Goal: Check status: Check status

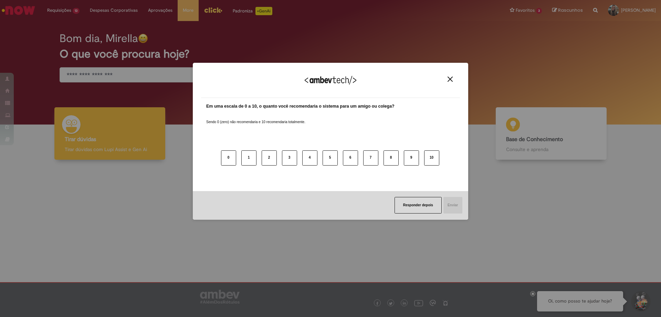
click at [449, 80] on img "Close" at bounding box center [450, 78] width 5 height 5
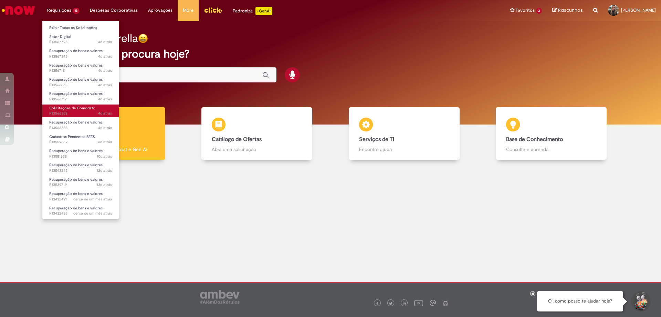
click at [80, 109] on span "Solicitações de Comodato" at bounding box center [72, 107] width 46 height 5
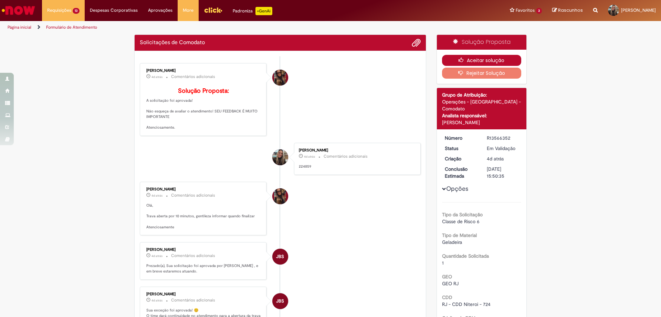
click at [447, 62] on button "Aceitar solução" at bounding box center [482, 60] width 80 height 11
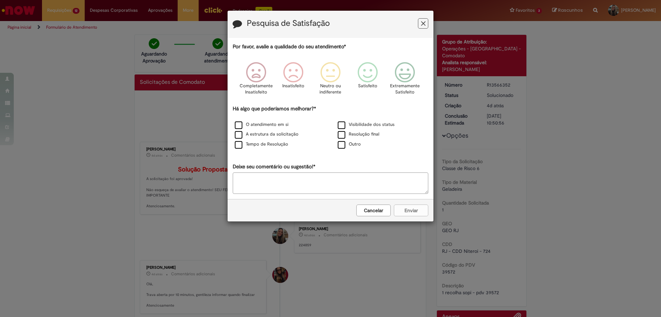
click at [423, 27] on icon "Feedback" at bounding box center [423, 23] width 4 height 7
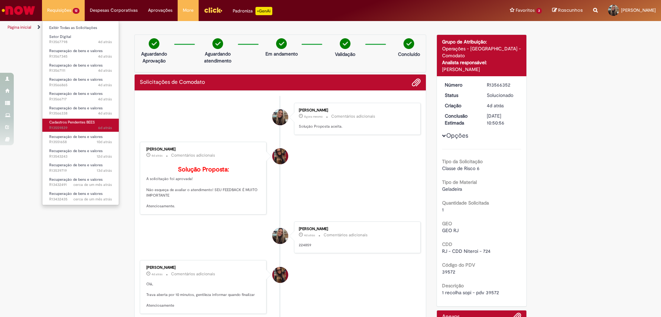
click at [82, 122] on span "Cadastros Pendentes BEES" at bounding box center [72, 122] width 46 height 5
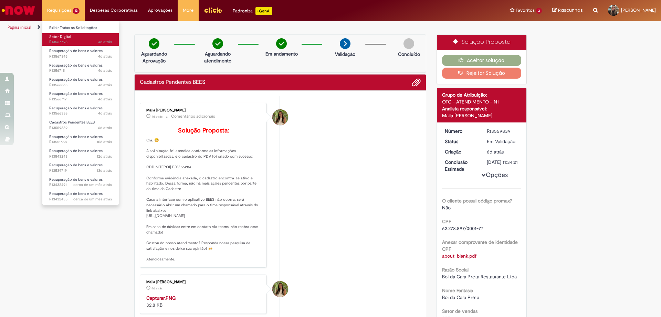
click at [65, 36] on span "Setor Digital" at bounding box center [60, 36] width 22 height 5
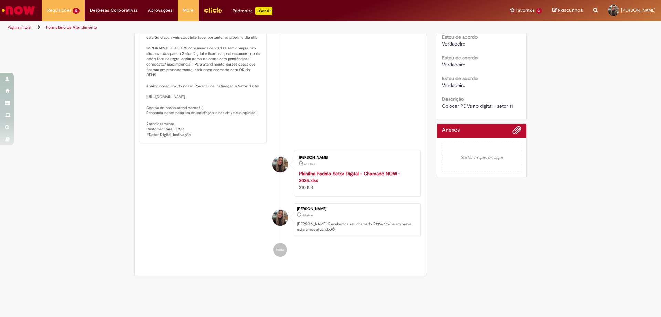
scroll to position [260, 0]
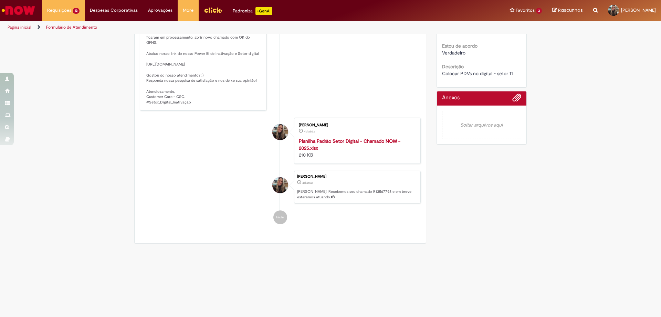
click at [335, 142] on strong "Planilha Padrão Setor Digital - Chamado NOW - 2025.xlsx" at bounding box center [350, 144] width 102 height 13
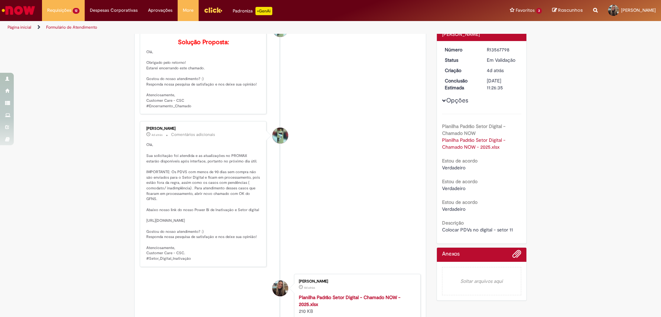
scroll to position [0, 0]
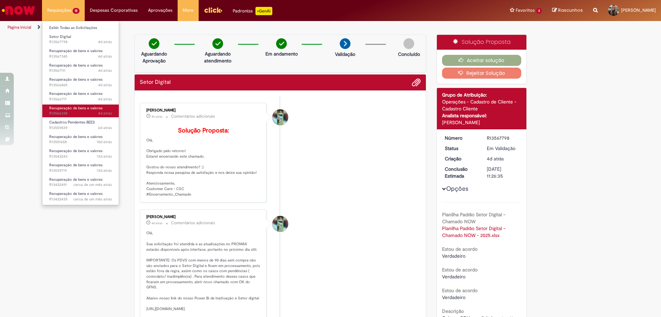
click at [83, 112] on span "4d atrás 4 dias atrás R13566338" at bounding box center [80, 114] width 63 height 6
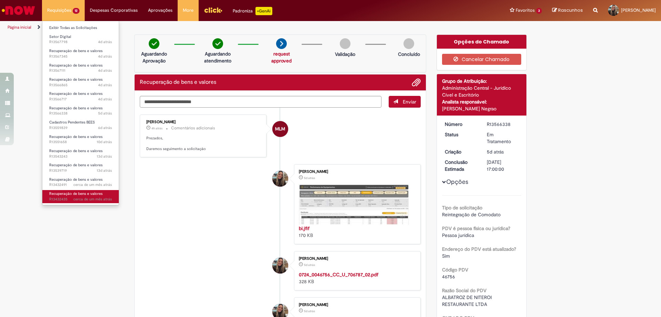
click at [83, 194] on span "Recuperação de bens e valores" at bounding box center [75, 193] width 53 height 5
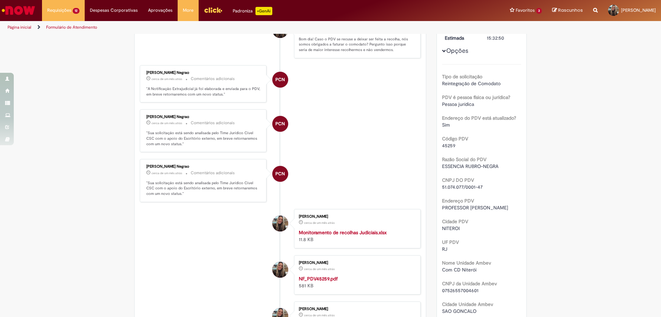
scroll to position [172, 0]
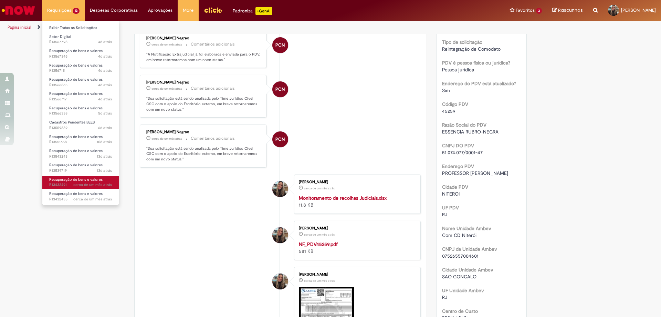
click at [81, 182] on span "Recuperação de bens e valores" at bounding box center [75, 179] width 53 height 5
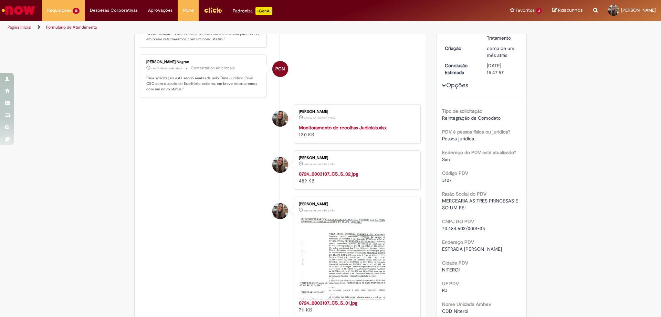
scroll to position [143, 0]
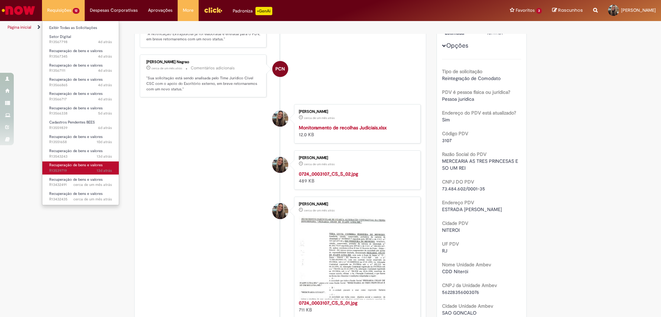
click at [79, 166] on span "Recuperação de bens e valores" at bounding box center [75, 164] width 53 height 5
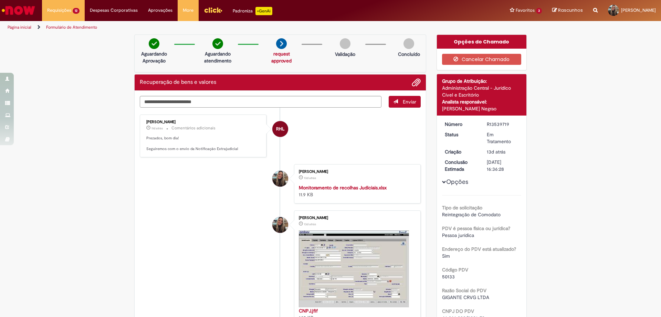
scroll to position [34, 0]
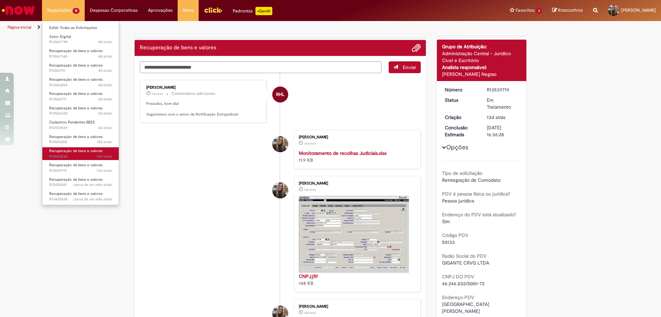
click at [77, 150] on span "Recuperação de bens e valores" at bounding box center [75, 150] width 53 height 5
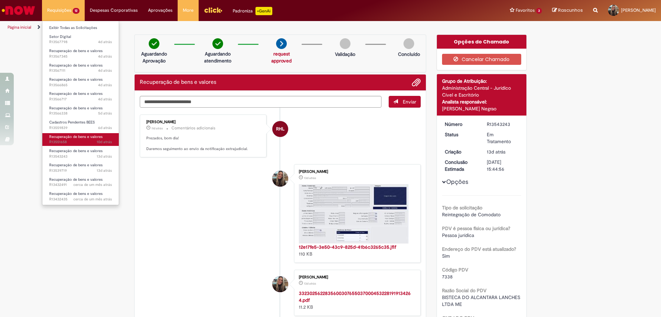
click at [86, 139] on span "Recuperação de bens e valores" at bounding box center [75, 136] width 53 height 5
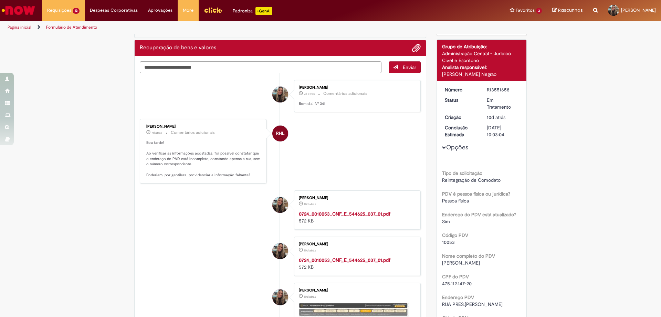
scroll to position [103, 0]
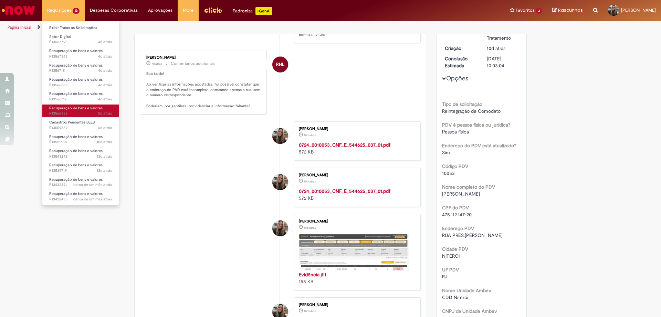
click at [72, 108] on span "Recuperação de bens e valores" at bounding box center [75, 107] width 53 height 5
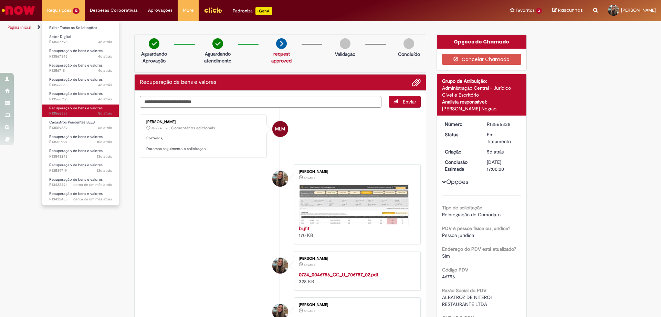
click at [71, 111] on span "5d atrás 5 dias atrás R13566338" at bounding box center [80, 114] width 63 height 6
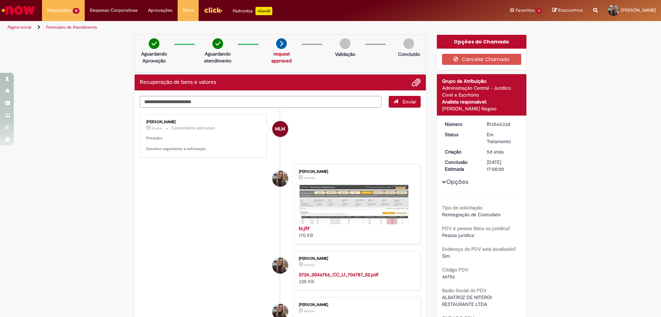
scroll to position [34, 0]
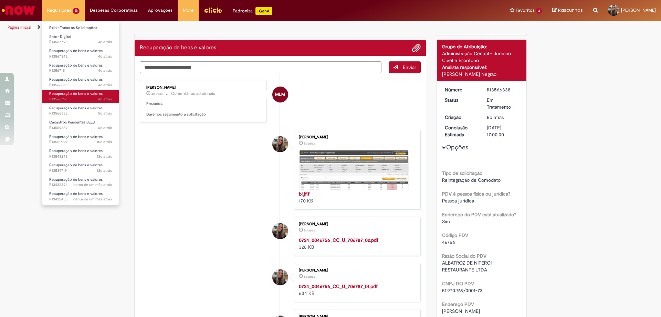
click at [89, 97] on span "4d atrás 4 dias atrás R13566717" at bounding box center [80, 99] width 63 height 6
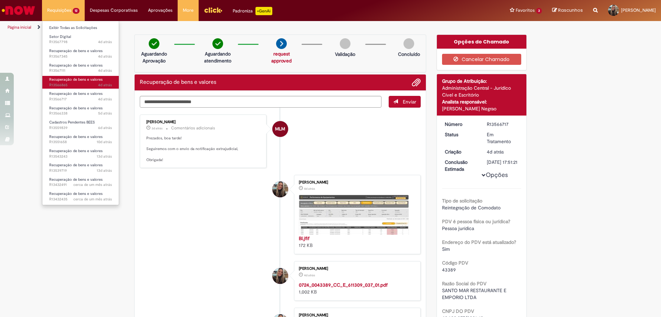
click at [66, 81] on span "Recuperação de bens e valores" at bounding box center [75, 79] width 53 height 5
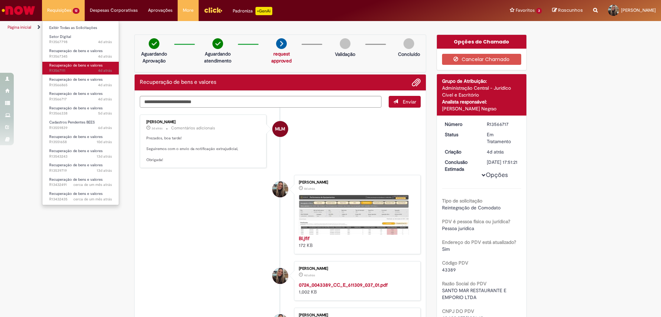
click at [73, 67] on span "Recuperação de bens e valores" at bounding box center [75, 65] width 53 height 5
